Goal: Information Seeking & Learning: Learn about a topic

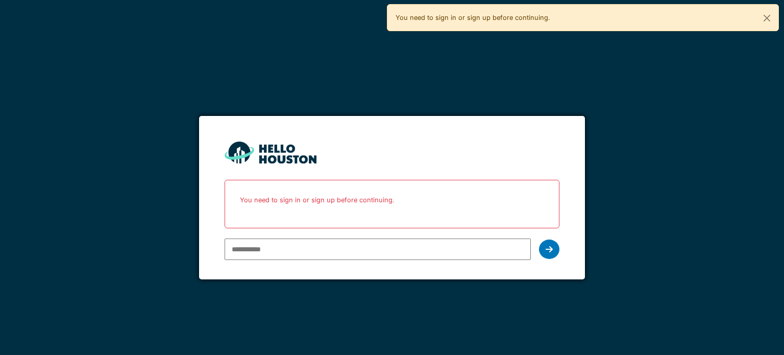
click at [333, 244] on input "email" at bounding box center [378, 248] width 306 height 21
type input "**********"
click at [551, 243] on div at bounding box center [549, 248] width 20 height 19
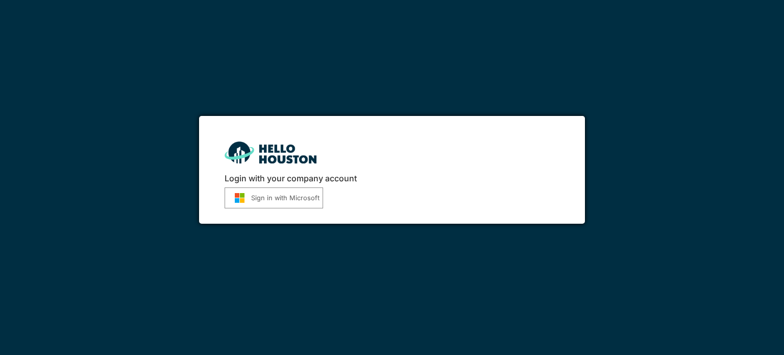
drag, startPoint x: 0, startPoint y: 0, endPoint x: 300, endPoint y: 198, distance: 359.3
click at [300, 198] on button "Sign in with Microsoft" at bounding box center [274, 197] width 99 height 21
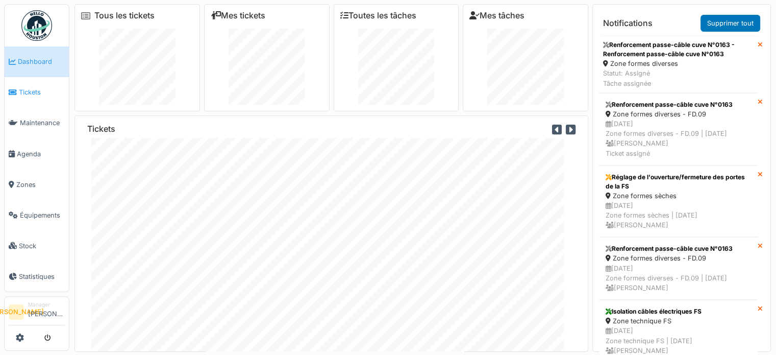
click at [43, 92] on span "Tickets" at bounding box center [42, 92] width 46 height 10
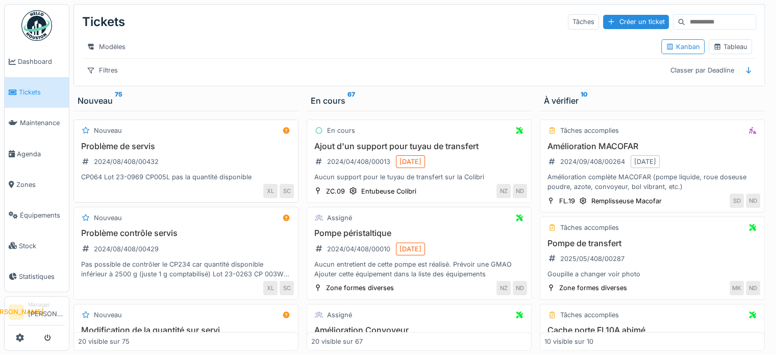
click at [159, 151] on h3 "Problème de servis" at bounding box center [186, 146] width 216 height 10
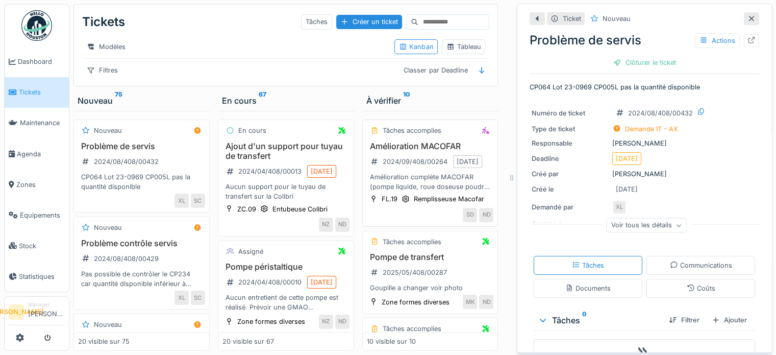
click at [439, 159] on div "Amélioration MACOFAR 2024/09/408/00264 31/12/2025 Amélioration complète MACOFAR…" at bounding box center [430, 166] width 127 height 51
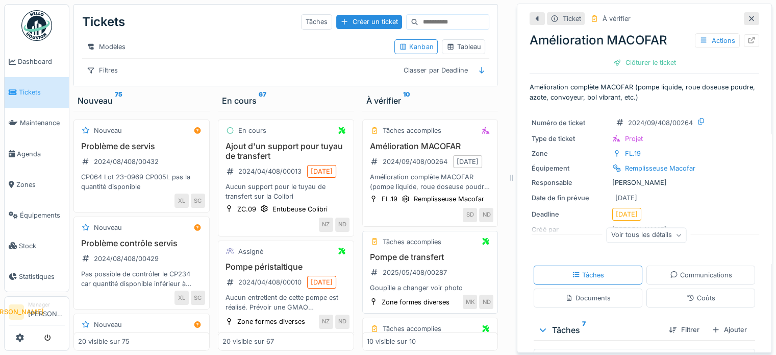
click at [403, 262] on h3 "Pompe de transfert" at bounding box center [430, 257] width 127 height 10
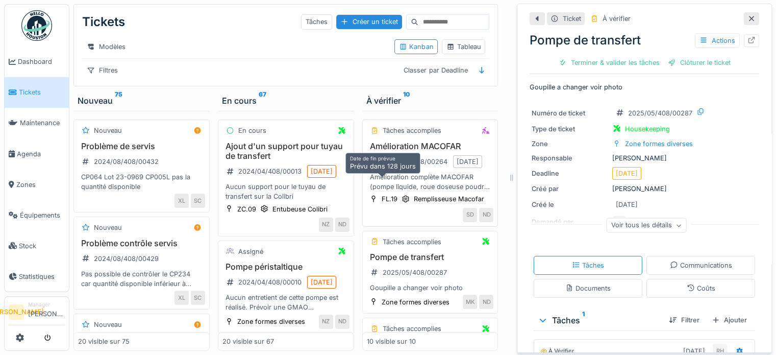
click at [457, 166] on div "31/12/2025" at bounding box center [468, 162] width 22 height 10
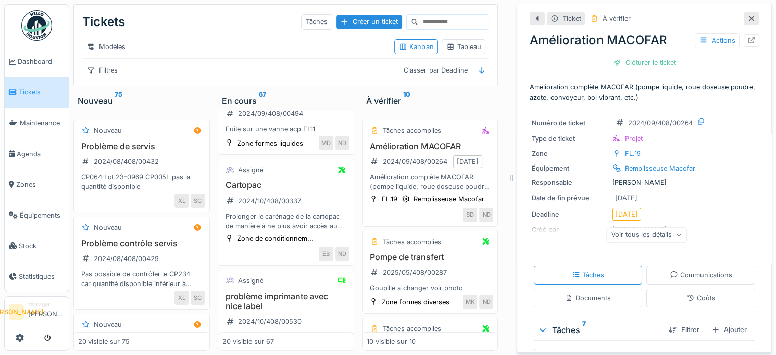
scroll to position [1191, 0]
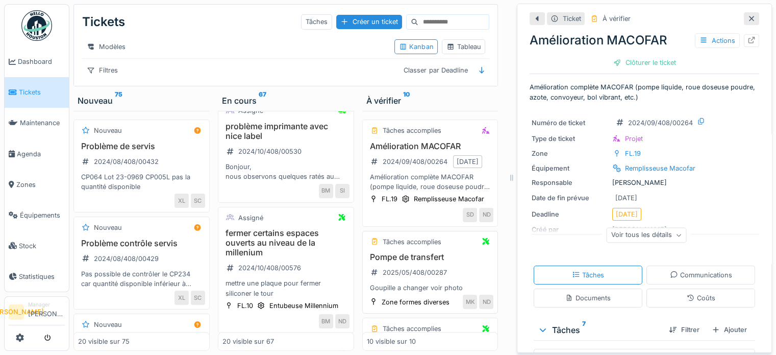
click at [409, 262] on h3 "Pompe de transfert" at bounding box center [430, 257] width 127 height 10
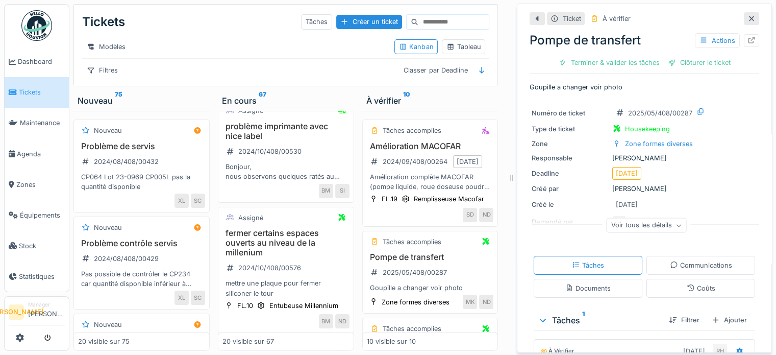
click at [621, 228] on div "Voir tous les détails" at bounding box center [647, 225] width 80 height 15
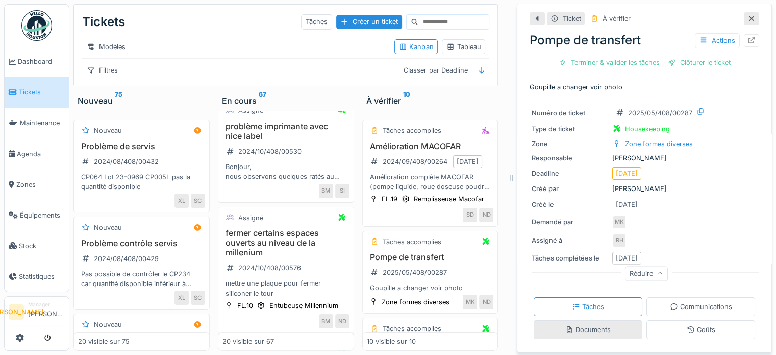
click at [581, 331] on div "Documents" at bounding box center [588, 330] width 45 height 10
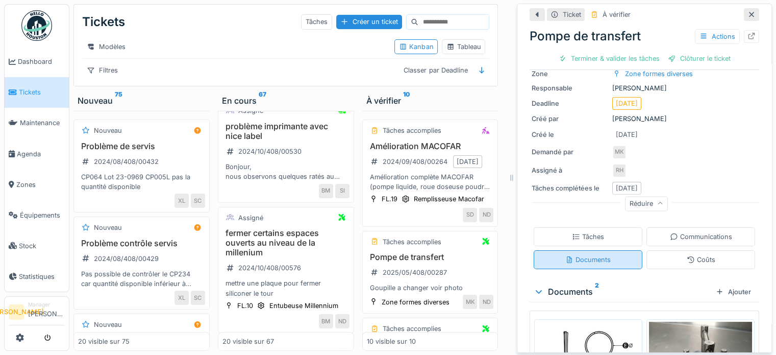
scroll to position [171, 0]
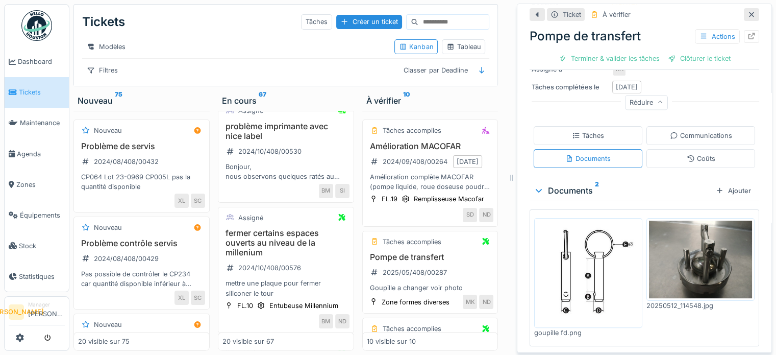
click at [578, 184] on div "Documents 2" at bounding box center [623, 190] width 178 height 12
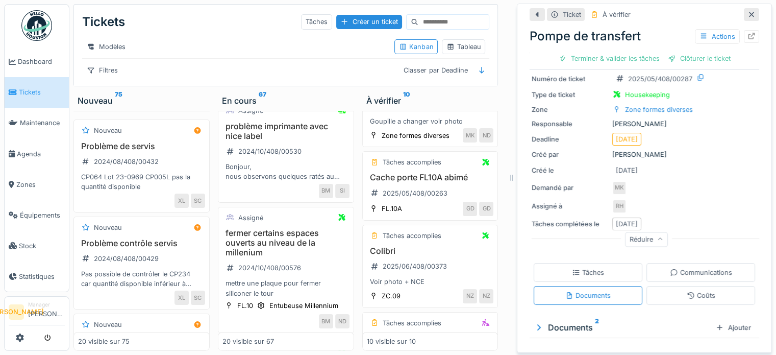
scroll to position [170, 0]
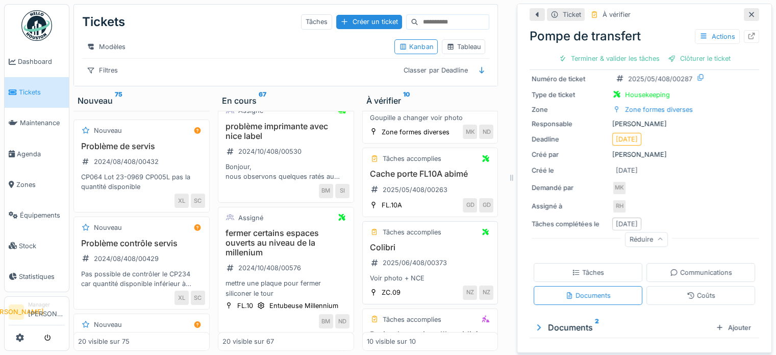
click at [407, 252] on h3 "Colibri" at bounding box center [430, 247] width 127 height 10
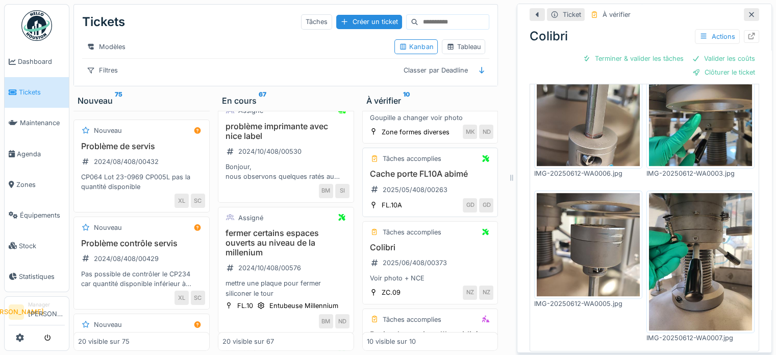
scroll to position [340, 0]
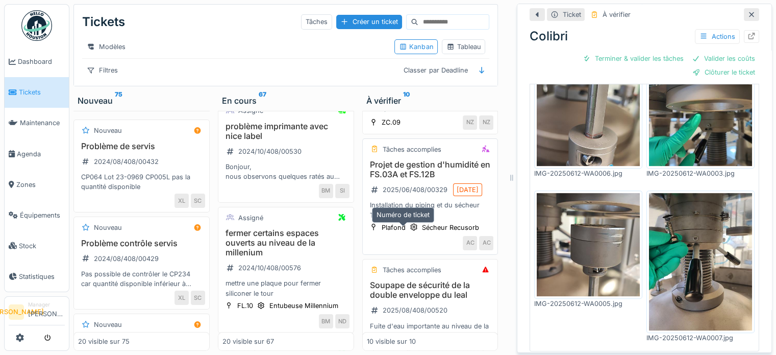
click at [430, 198] on div "2025/06/408/00329" at bounding box center [409, 189] width 84 height 17
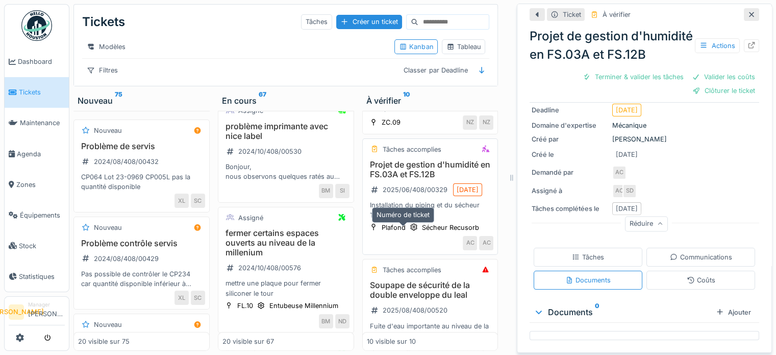
scroll to position [510, 0]
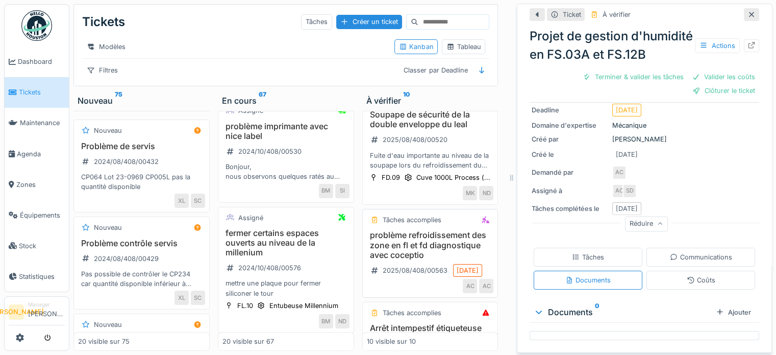
click at [396, 260] on h3 "problème refroidissement des zone en fl et fd diagnostique avec coceptio" at bounding box center [430, 245] width 127 height 30
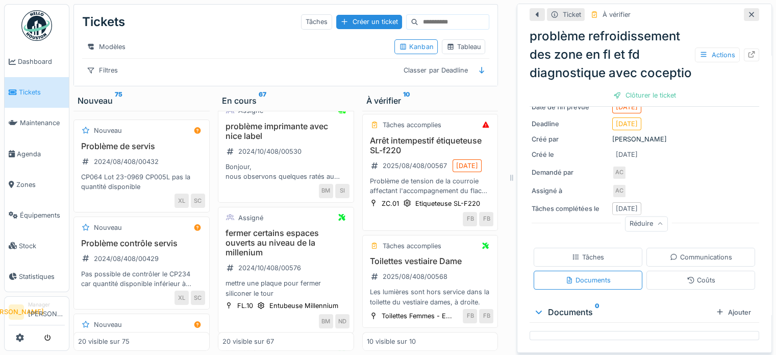
scroll to position [850, 0]
click at [292, 258] on h3 "fermer certains espaces ouverts au niveau de la millenium" at bounding box center [286, 243] width 127 height 30
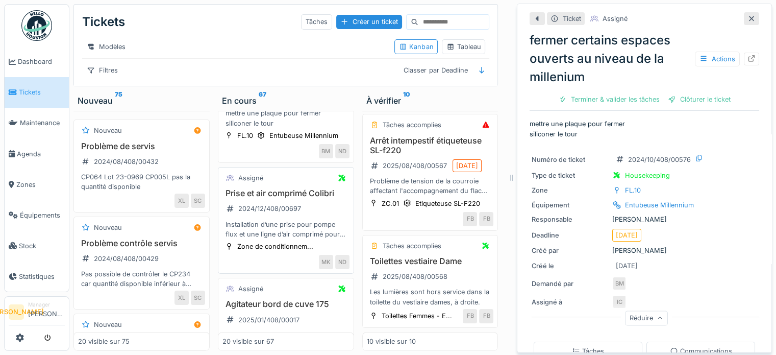
scroll to position [1531, 0]
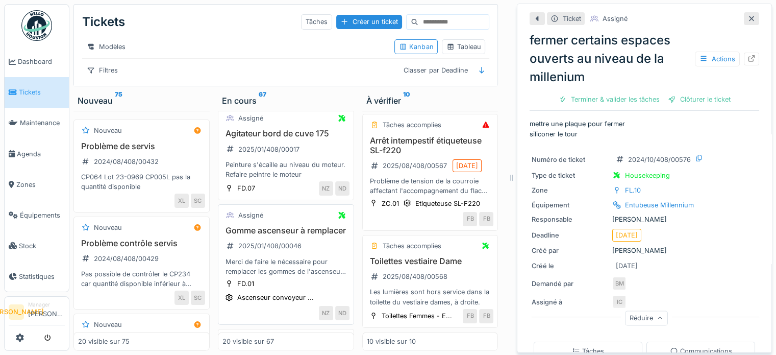
click at [301, 235] on h3 "Gomme ascenseur à remplacer" at bounding box center [286, 231] width 127 height 10
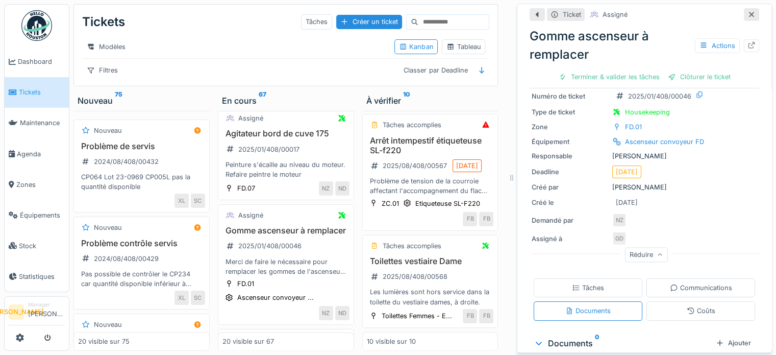
scroll to position [73, 0]
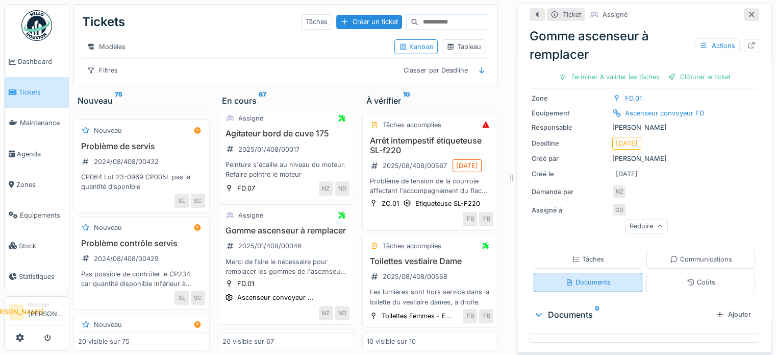
click at [589, 277] on div "Documents" at bounding box center [588, 282] width 45 height 10
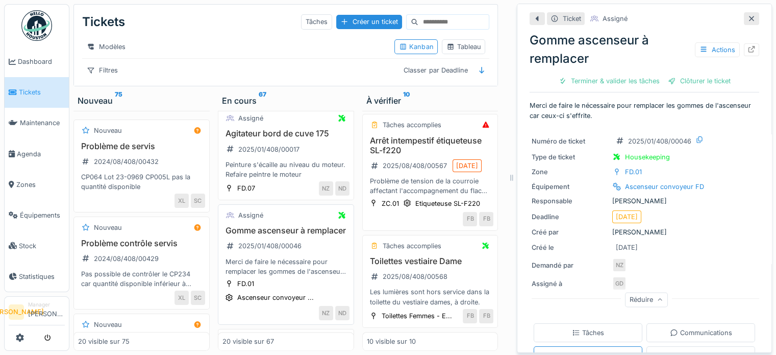
scroll to position [1701, 0]
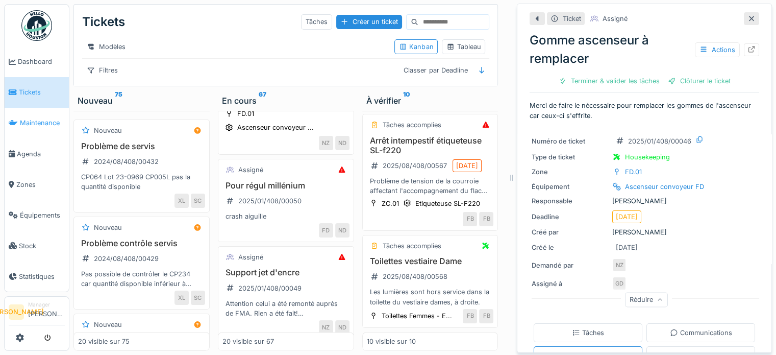
click at [51, 108] on link "Maintenance" at bounding box center [37, 123] width 64 height 31
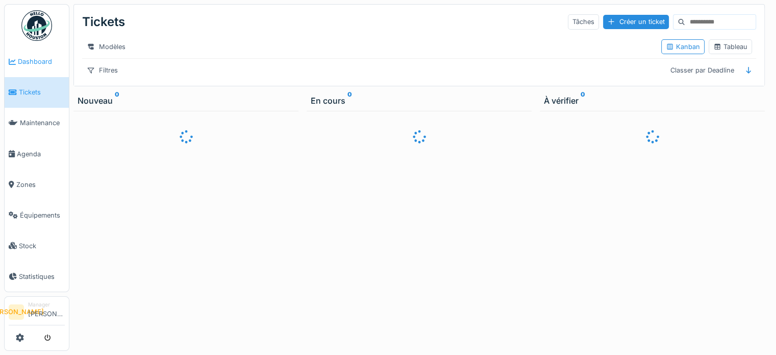
click at [41, 63] on span "Dashboard" at bounding box center [41, 62] width 47 height 10
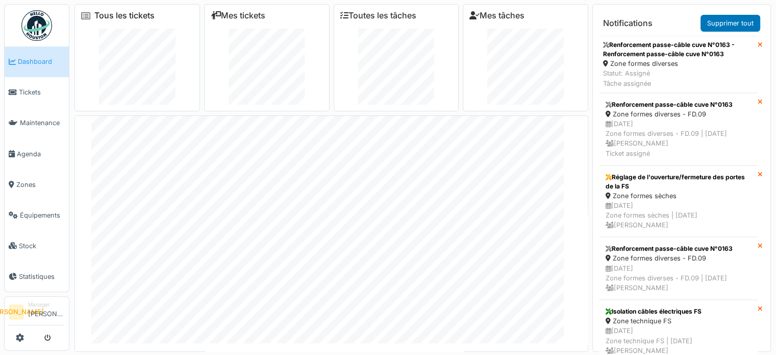
click at [149, 17] on link "Tous les tickets" at bounding box center [124, 16] width 60 height 10
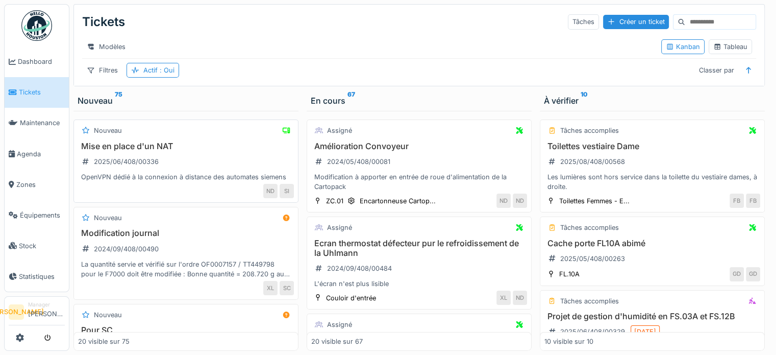
click at [243, 149] on h3 "Mise en place d'un NAT" at bounding box center [186, 146] width 216 height 10
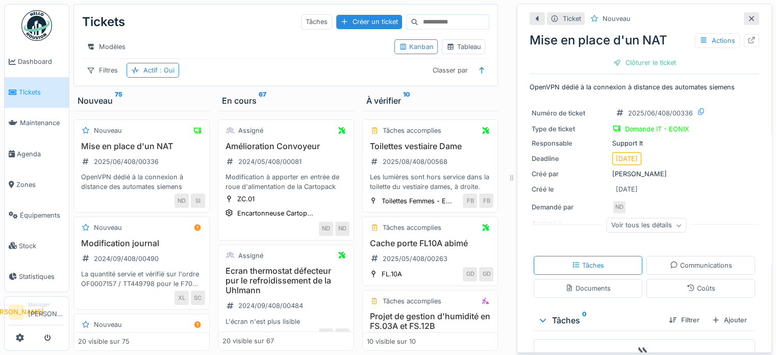
click at [748, 20] on icon at bounding box center [752, 18] width 8 height 7
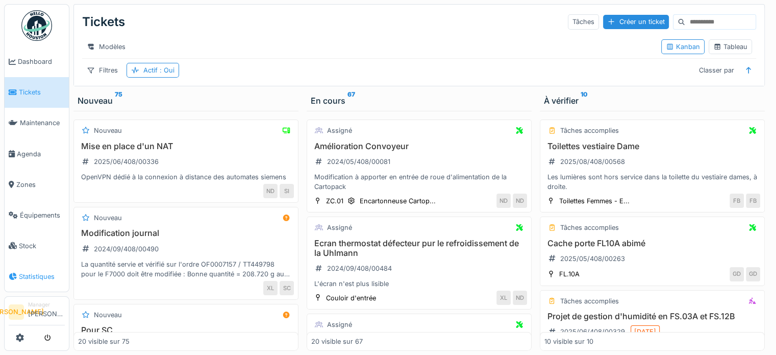
click at [44, 278] on link "Statistiques" at bounding box center [37, 276] width 64 height 31
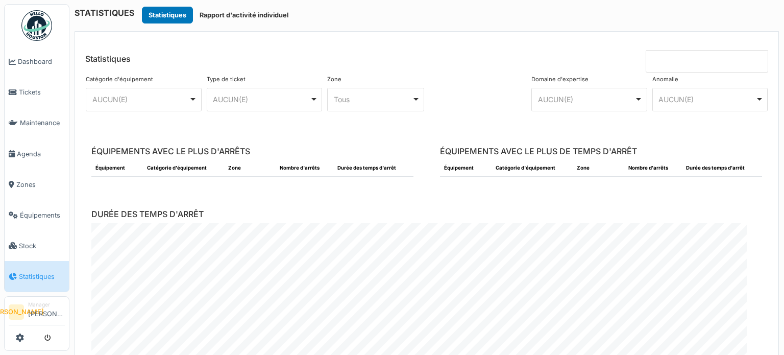
click at [138, 90] on div "******** AUCUN(E) Remove item" at bounding box center [144, 99] width 116 height 23
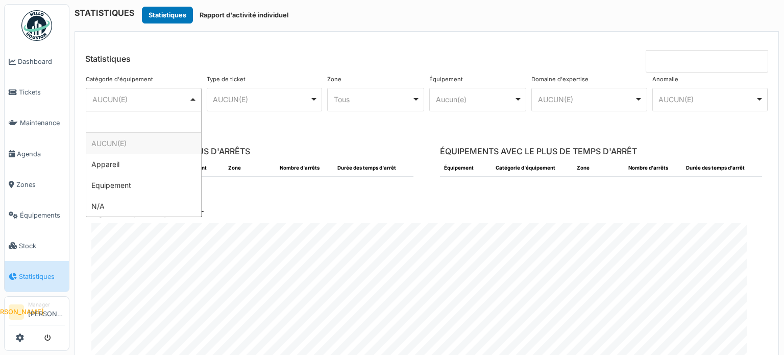
click at [269, 102] on div "AUCUN(E) Remove item" at bounding box center [261, 99] width 97 height 11
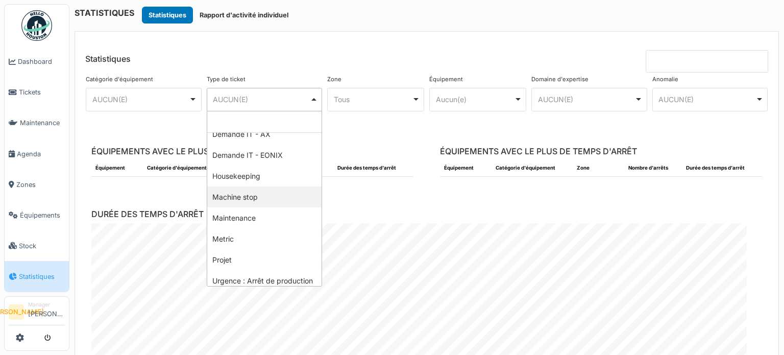
scroll to position [46, 0]
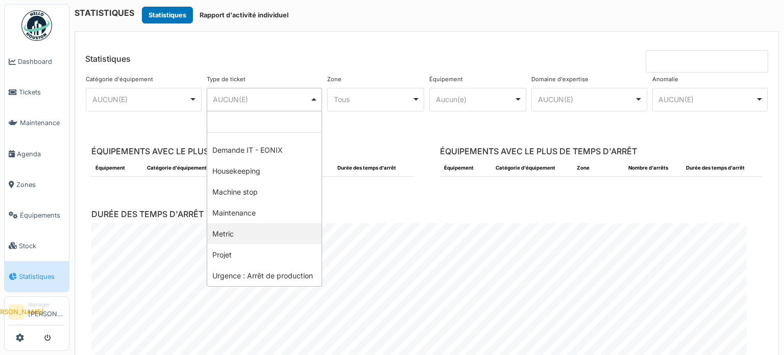
click at [398, 109] on div "**** Tous Remove item" at bounding box center [375, 99] width 97 height 23
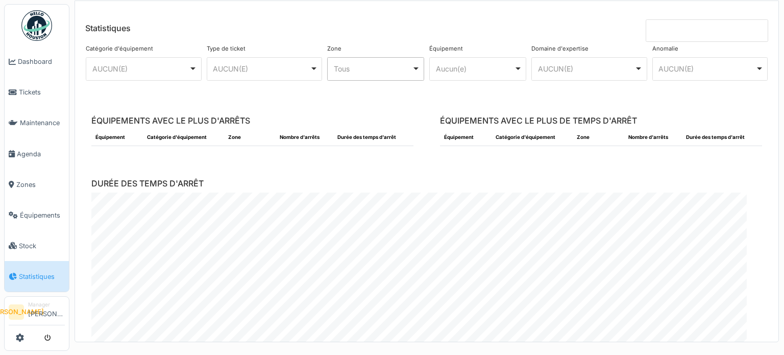
scroll to position [0, 0]
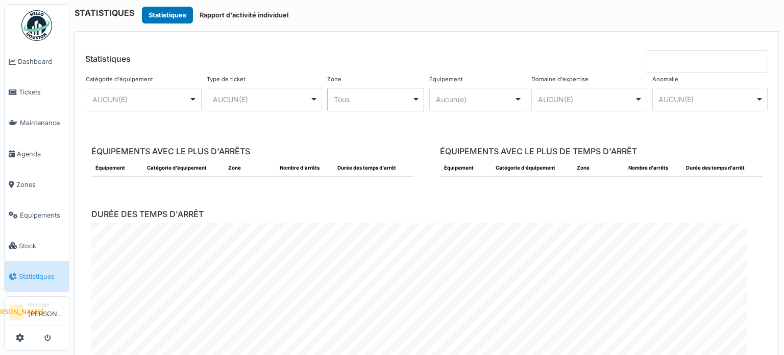
click at [659, 54] on input at bounding box center [707, 61] width 122 height 22
click at [481, 46] on header "Statistiques" at bounding box center [426, 52] width 703 height 41
click at [275, 92] on div "AUCUN(E) Remove item" at bounding box center [264, 99] width 107 height 15
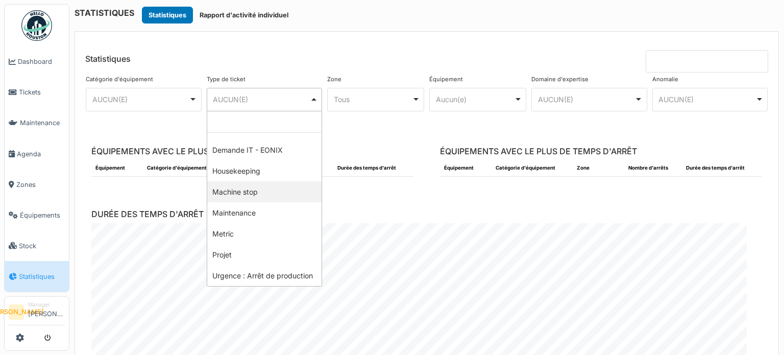
click at [373, 104] on div "Tous Remove item" at bounding box center [376, 99] width 88 height 15
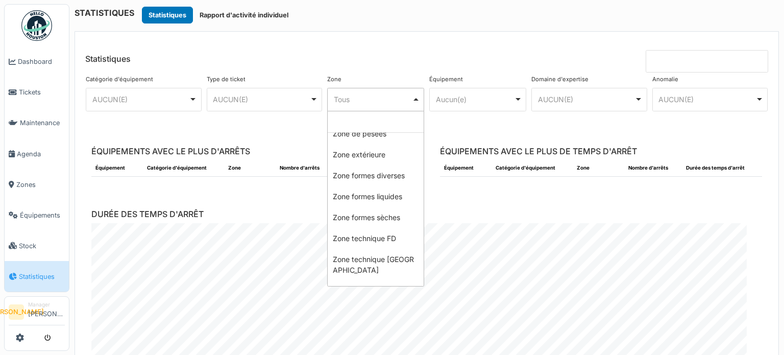
scroll to position [234, 0]
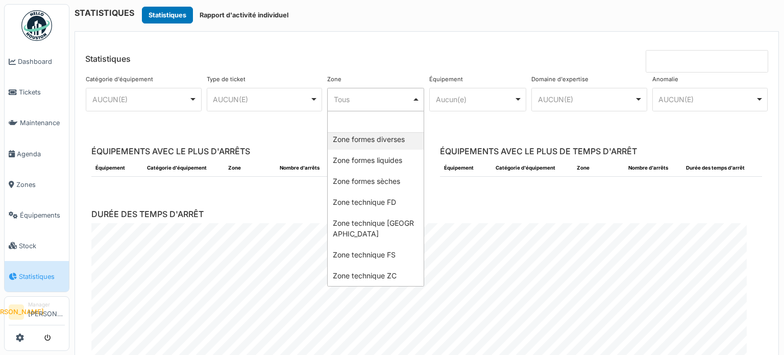
select select "*****"
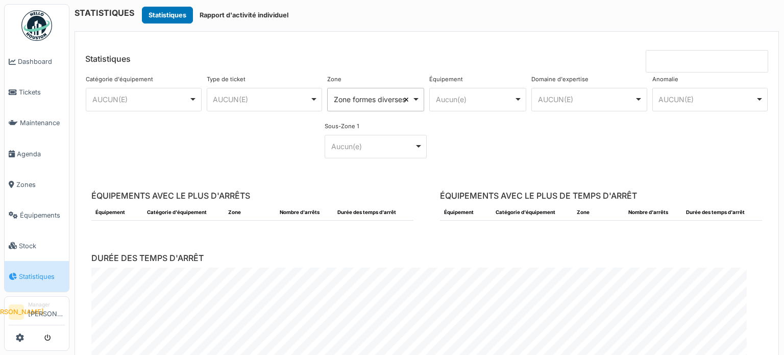
select select
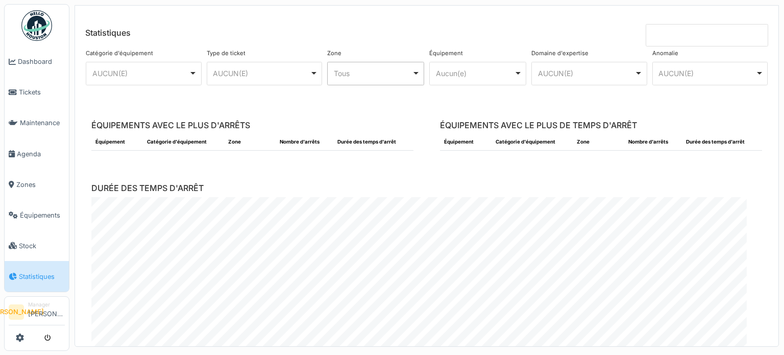
scroll to position [31, 0]
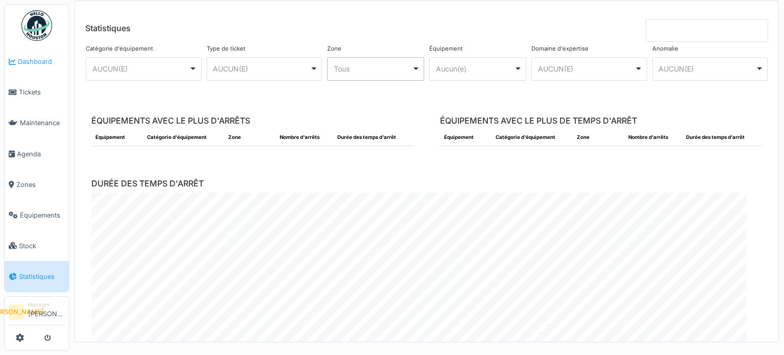
click at [20, 57] on span "Dashboard" at bounding box center [41, 62] width 47 height 10
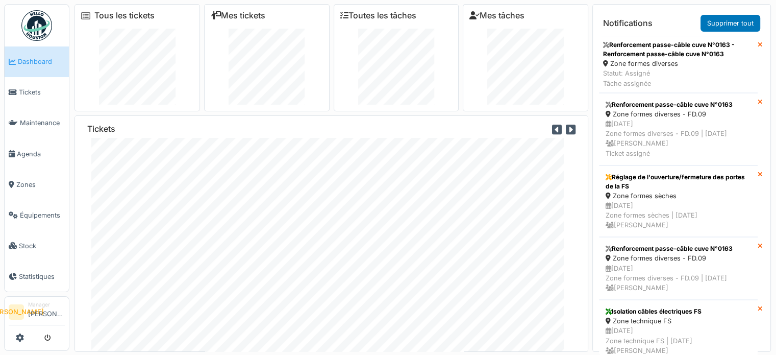
click at [134, 9] on div "Tous les tickets" at bounding box center [138, 57] width 126 height 107
click at [134, 13] on link "Tous les tickets" at bounding box center [124, 16] width 60 height 10
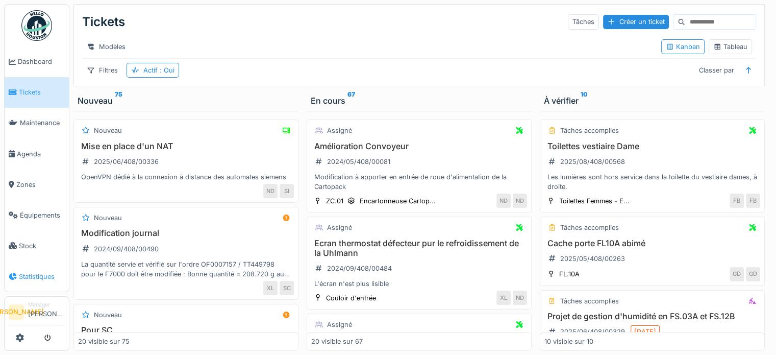
click at [12, 261] on link "Statistiques" at bounding box center [37, 276] width 64 height 31
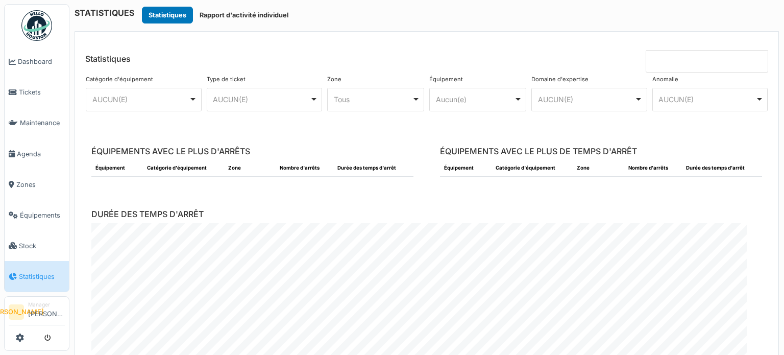
click at [674, 94] on div "AUCUN(E) Remove item" at bounding box center [706, 99] width 97 height 11
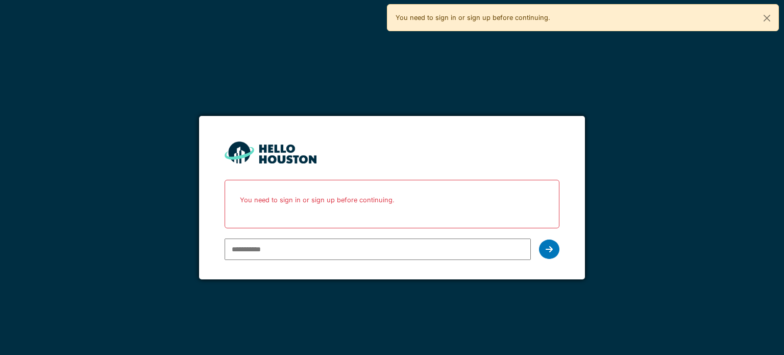
type input "**********"
click at [544, 251] on div at bounding box center [549, 248] width 20 height 19
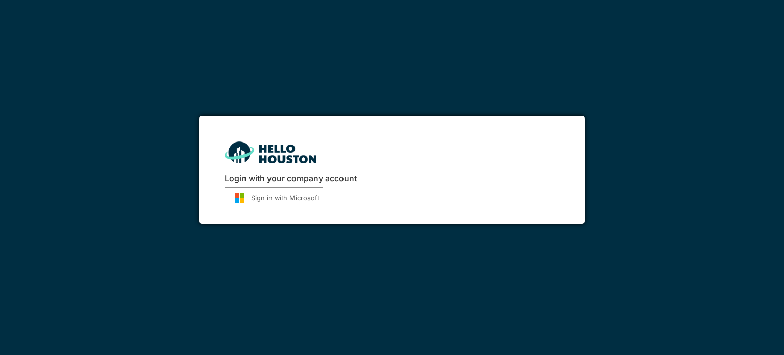
click at [253, 194] on button "Sign in with Microsoft" at bounding box center [274, 197] width 99 height 21
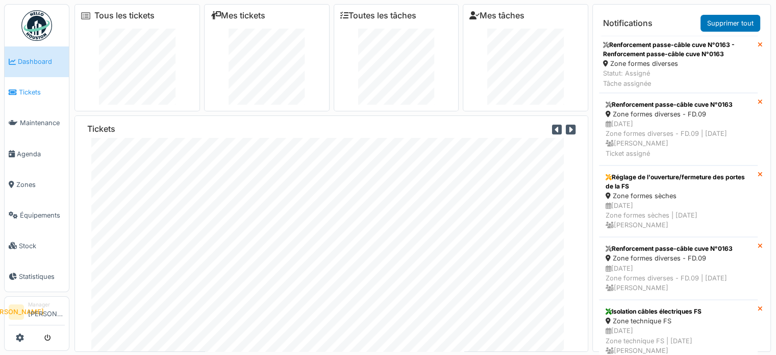
click at [40, 99] on link "Tickets" at bounding box center [37, 92] width 64 height 31
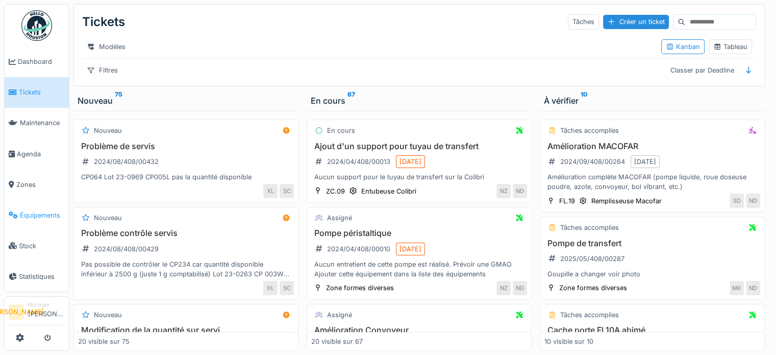
click at [45, 213] on span "Équipements" at bounding box center [42, 215] width 45 height 10
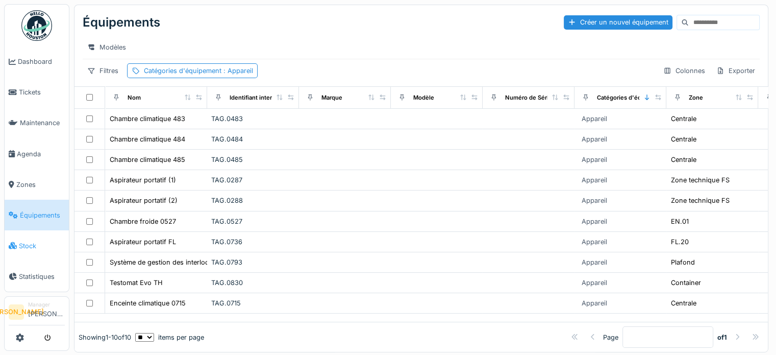
click at [53, 248] on link "Stock" at bounding box center [37, 245] width 64 height 31
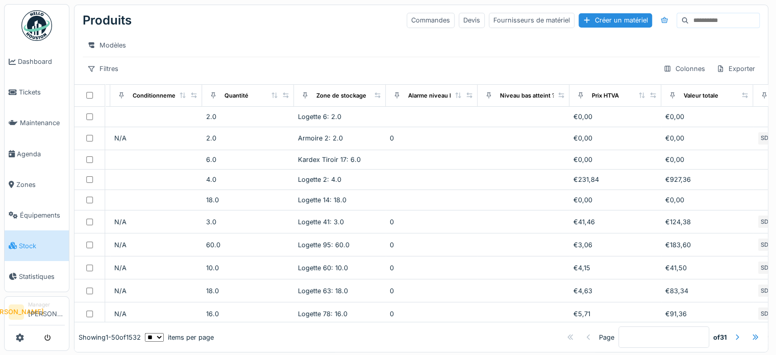
scroll to position [0, 546]
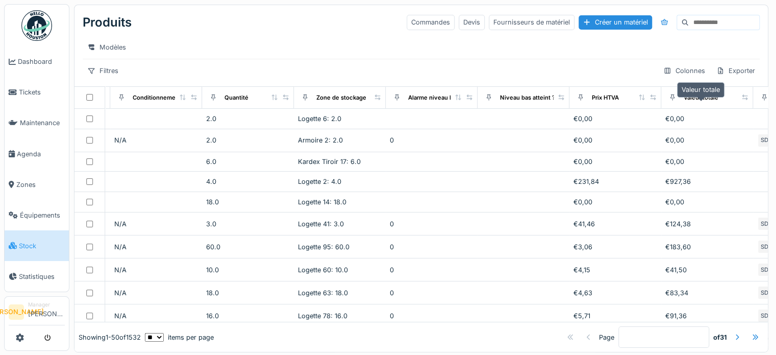
click at [693, 102] on div "Valeur totale" at bounding box center [701, 97] width 35 height 9
click at [721, 101] on div "Valeur totale" at bounding box center [707, 97] width 83 height 13
click at [746, 100] on icon at bounding box center [745, 97] width 7 height 6
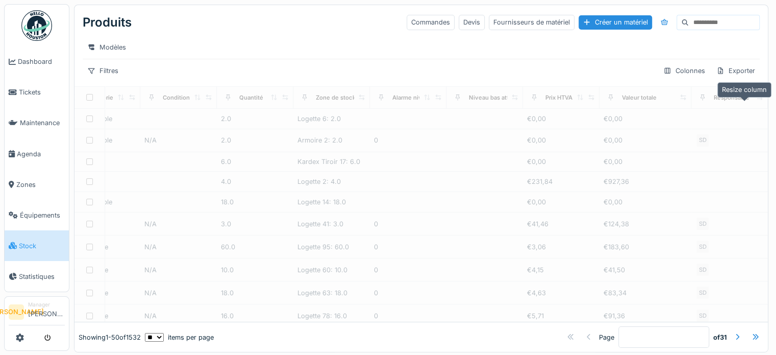
scroll to position [0, 439]
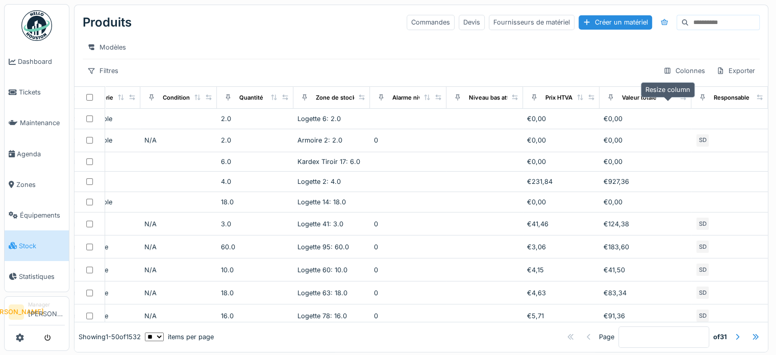
click at [680, 100] on icon at bounding box center [683, 97] width 6 height 6
click at [627, 108] on th "Valeur totale" at bounding box center [646, 97] width 92 height 22
click at [629, 102] on div "Valeur totale" at bounding box center [639, 97] width 35 height 9
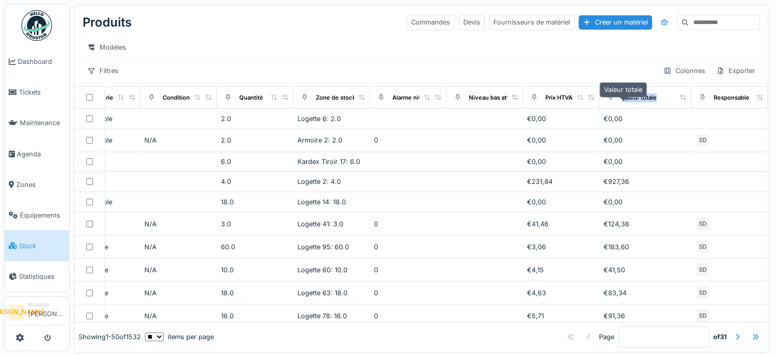
click at [629, 102] on div "Valeur totale" at bounding box center [639, 97] width 35 height 9
click at [117, 102] on div at bounding box center [126, 97] width 18 height 9
click at [118, 100] on icon at bounding box center [121, 97] width 6 height 6
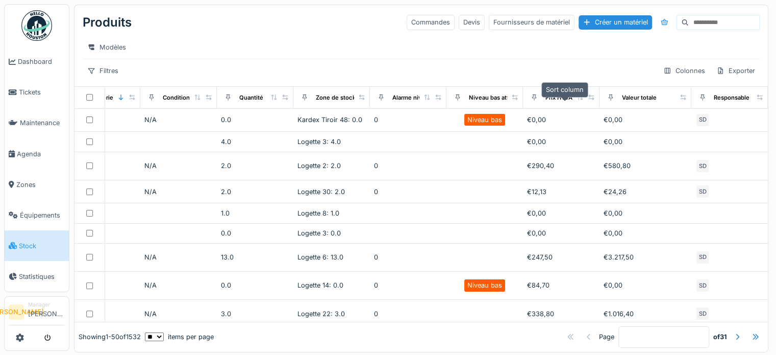
click at [577, 100] on icon at bounding box center [580, 97] width 6 height 6
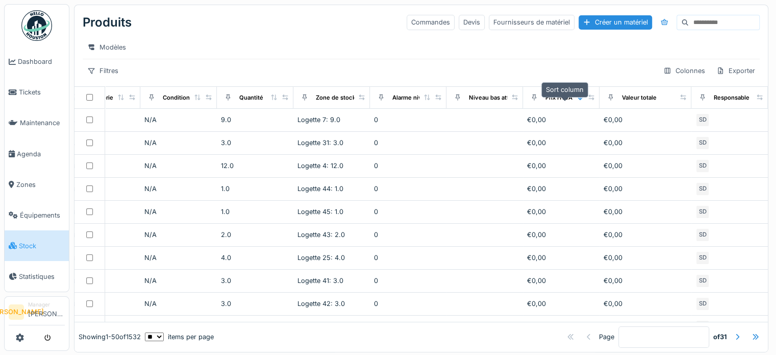
click at [577, 100] on icon at bounding box center [580, 97] width 7 height 6
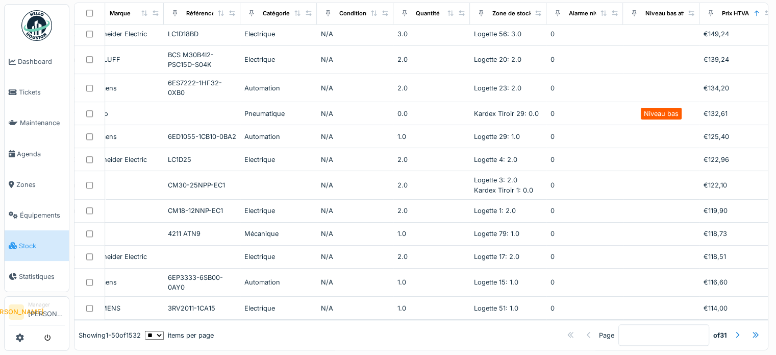
scroll to position [1023, 0]
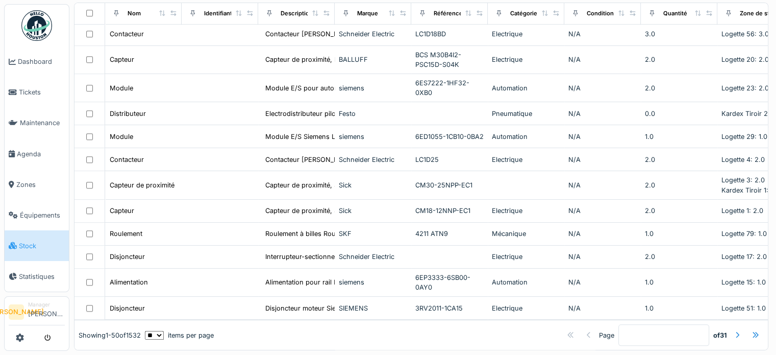
click at [163, 331] on select "** ** ** *** *** ***" at bounding box center [154, 335] width 19 height 9
select select "***"
click at [153, 331] on select "** ** ** *** *** ***" at bounding box center [154, 335] width 19 height 9
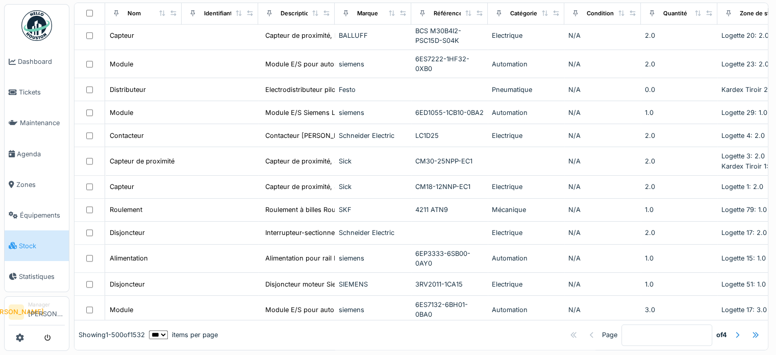
click at [304, 343] on div "Produits Commandes Devis Fournisseurs de matériel Créer un matériel Modèles Fil…" at bounding box center [422, 176] width 707 height 357
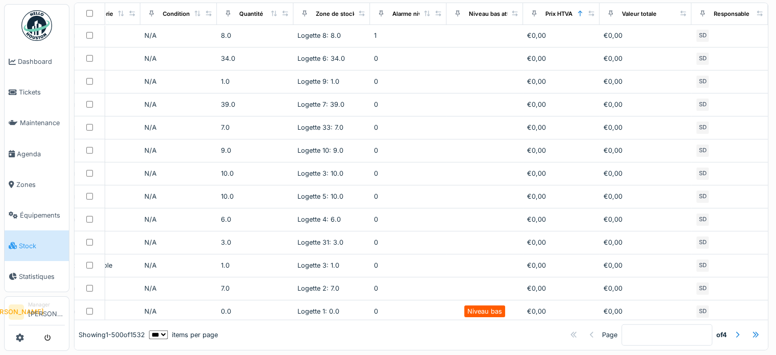
scroll to position [11359, 439]
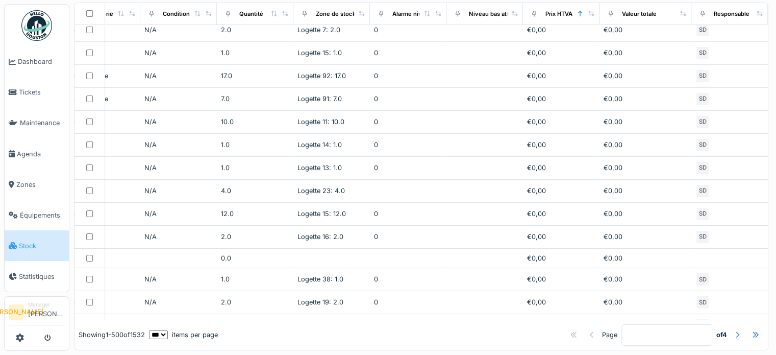
click at [729, 328] on div at bounding box center [737, 335] width 16 height 14
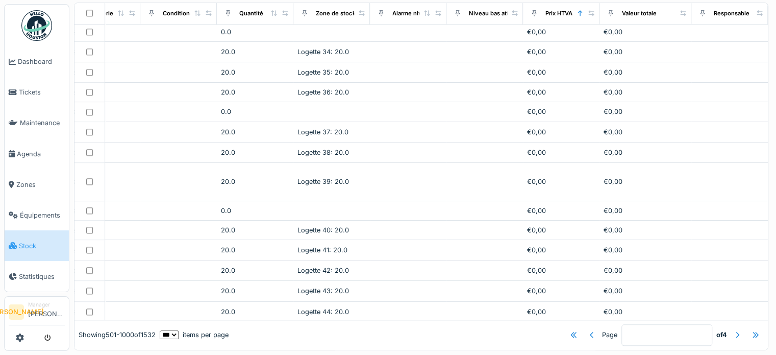
scroll to position [9662, 439]
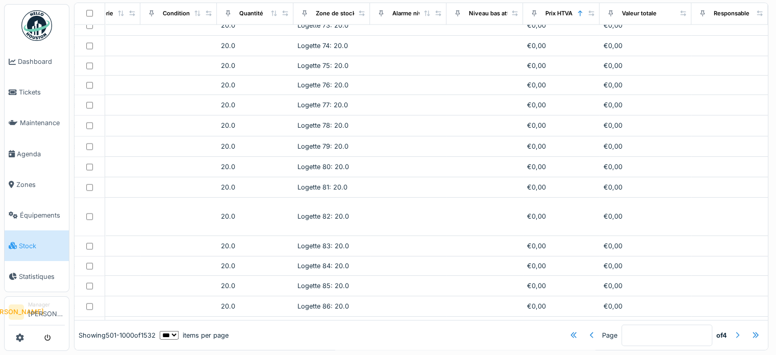
click at [733, 330] on div at bounding box center [737, 335] width 8 height 10
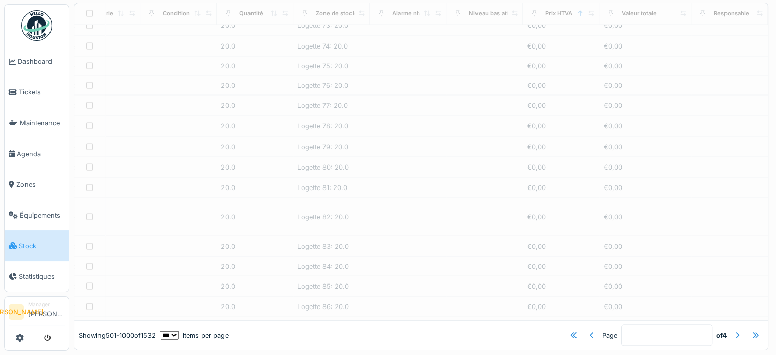
type input "*"
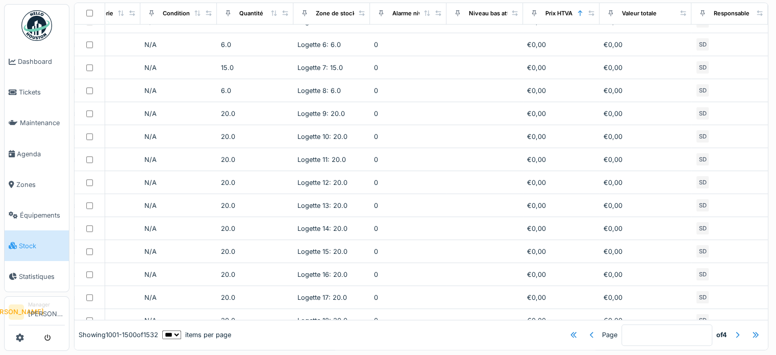
scroll to position [8811, 439]
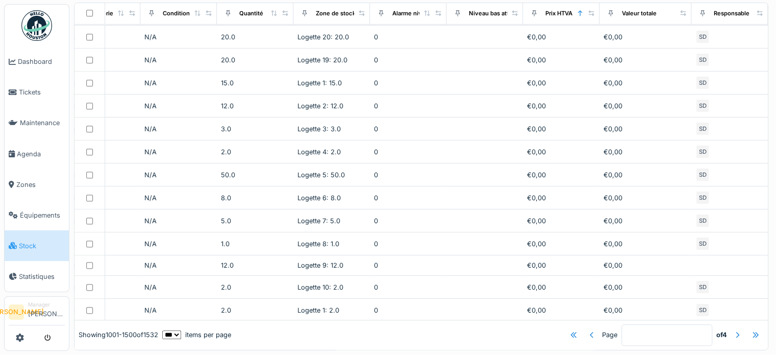
drag, startPoint x: 402, startPoint y: 343, endPoint x: 384, endPoint y: 349, distance: 18.6
click at [381, 349] on div "Produits Commandes Devis Fournisseurs de matériel Créer un matériel Modèles Fil…" at bounding box center [422, 176] width 707 height 357
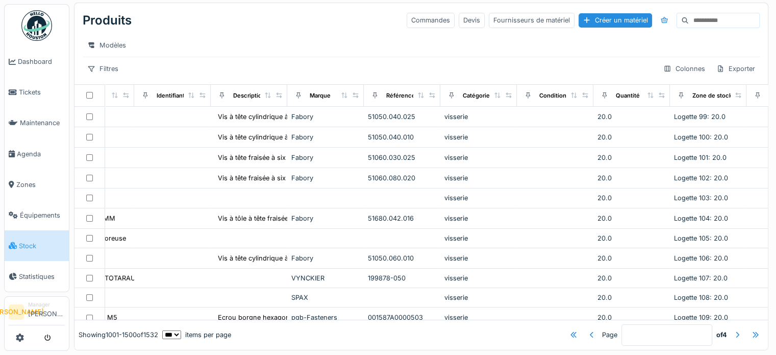
scroll to position [0, 0]
